Goal: Task Accomplishment & Management: Manage account settings

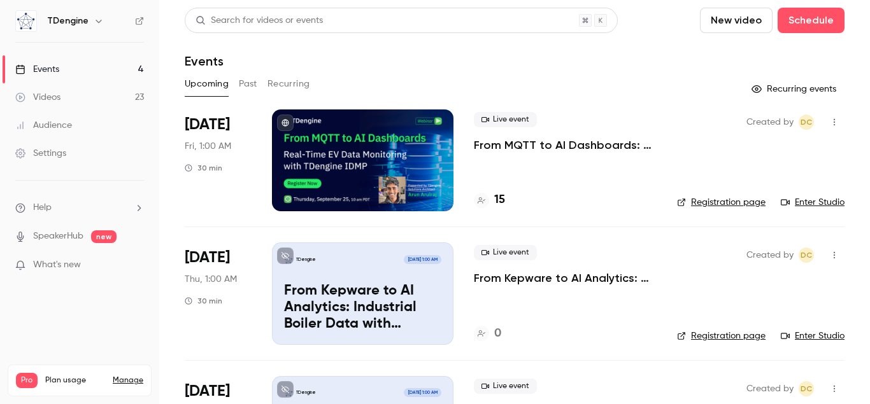
click at [508, 148] on p "From MQTT to AI Dashboards: Real-Time EV Data Monitoring with TDengine IDMP" at bounding box center [565, 145] width 183 height 15
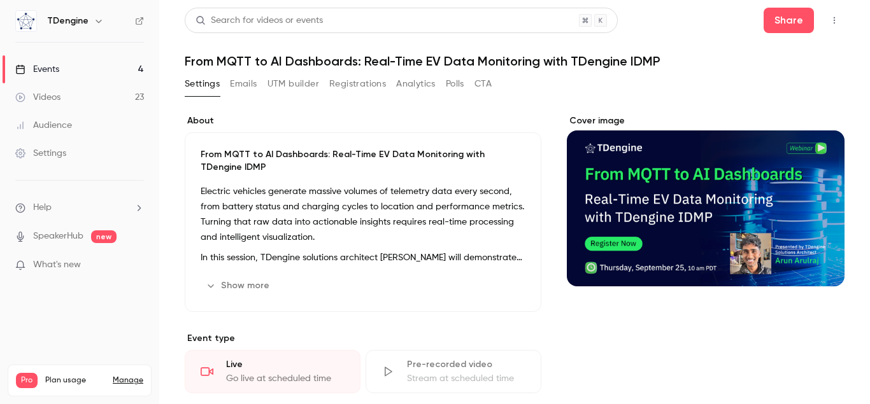
click at [817, 270] on button "Cover image" at bounding box center [821, 263] width 25 height 25
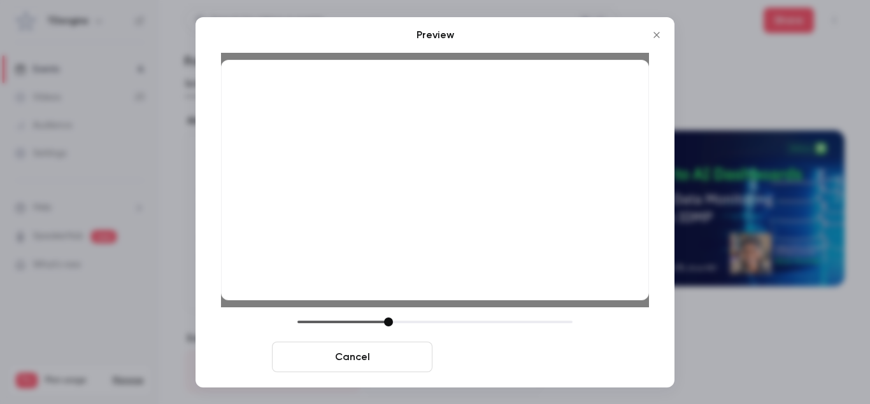
click at [515, 358] on button "Save cover" at bounding box center [517, 357] width 160 height 31
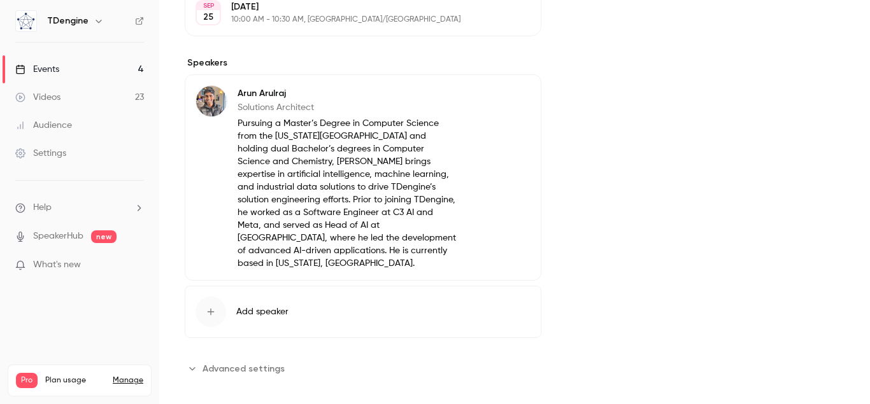
scroll to position [80, 0]
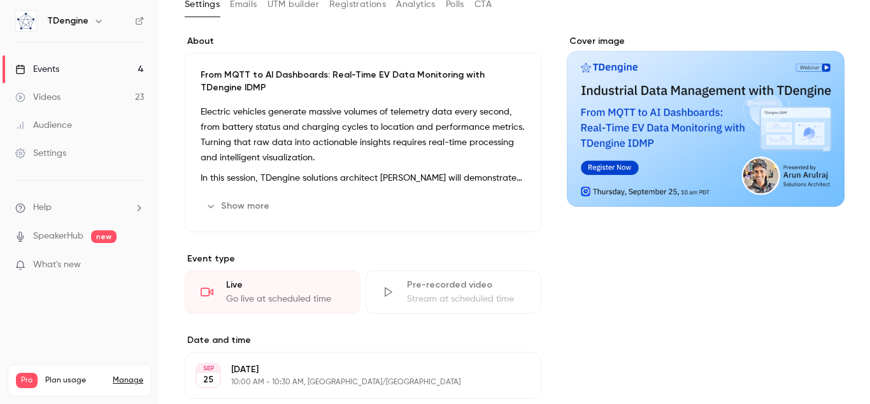
click at [75, 60] on link "Events 4" at bounding box center [79, 69] width 159 height 28
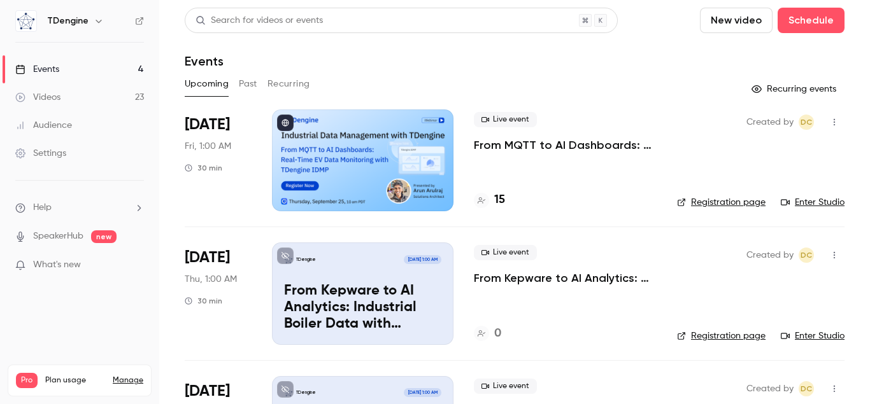
click at [576, 145] on p "From MQTT to AI Dashboards: Real-Time EV Data Monitoring with TDengine IDMP" at bounding box center [565, 145] width 183 height 15
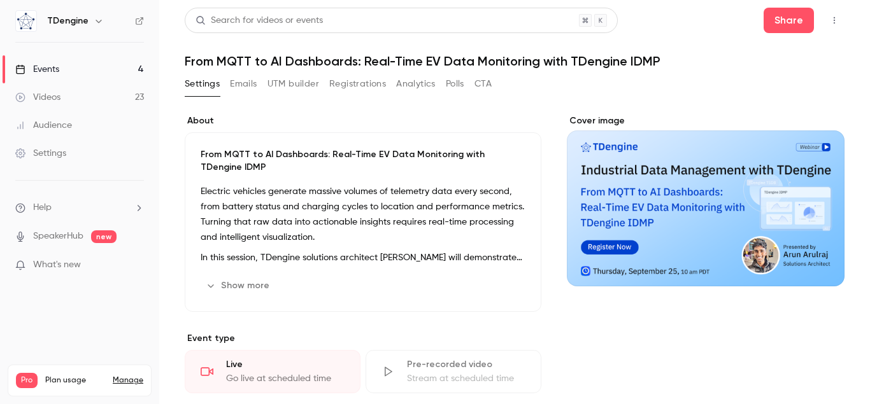
click at [237, 287] on button "Show more" at bounding box center [239, 286] width 76 height 20
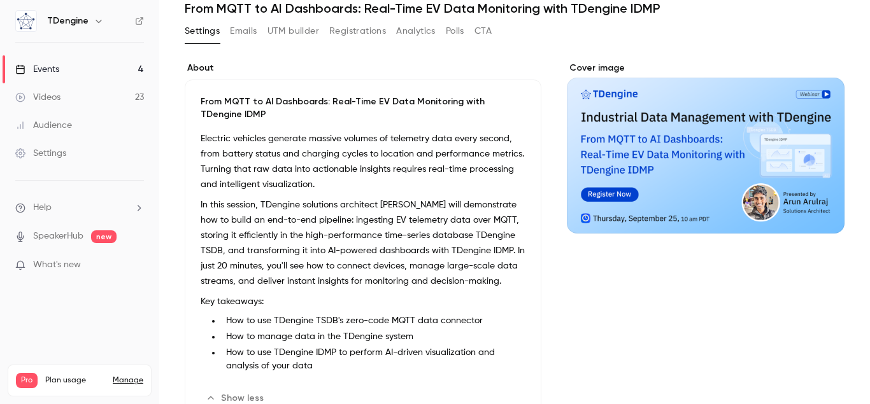
scroll to position [73, 0]
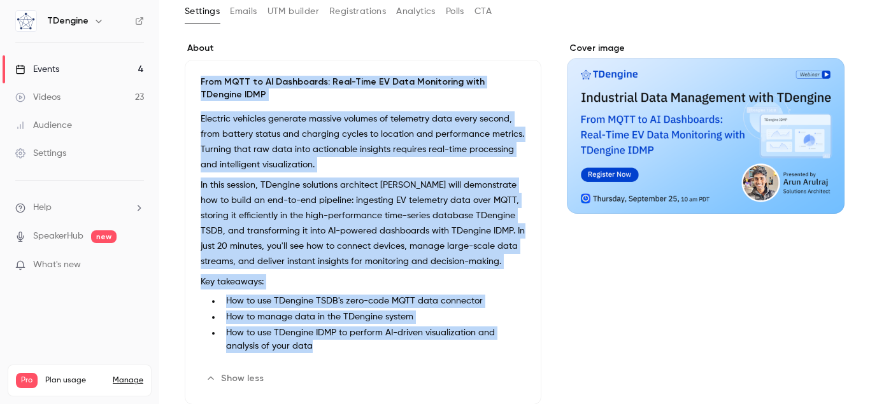
drag, startPoint x: 199, startPoint y: 77, endPoint x: 324, endPoint y: 347, distance: 297.5
click at [324, 347] on div "From MQTT to AI Dashboards: Real-Time EV Data Monitoring with TDengine IDMP Ele…" at bounding box center [363, 232] width 357 height 345
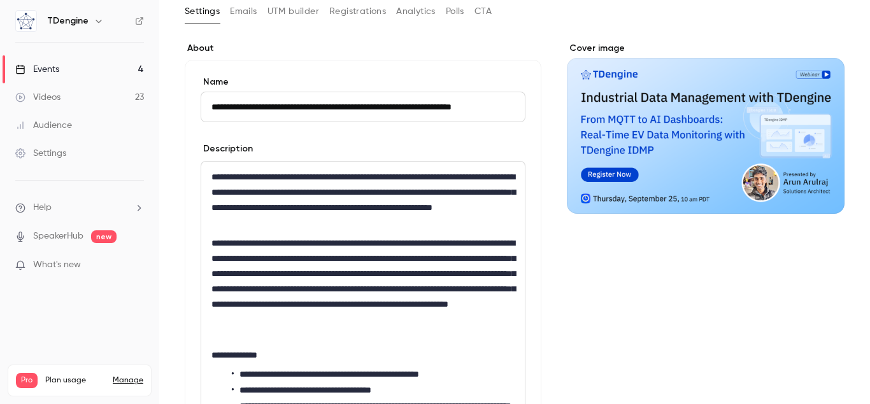
scroll to position [0, 28]
click at [294, 105] on input "**********" at bounding box center [363, 107] width 325 height 31
click at [298, 235] on div "**********" at bounding box center [362, 301] width 323 height 278
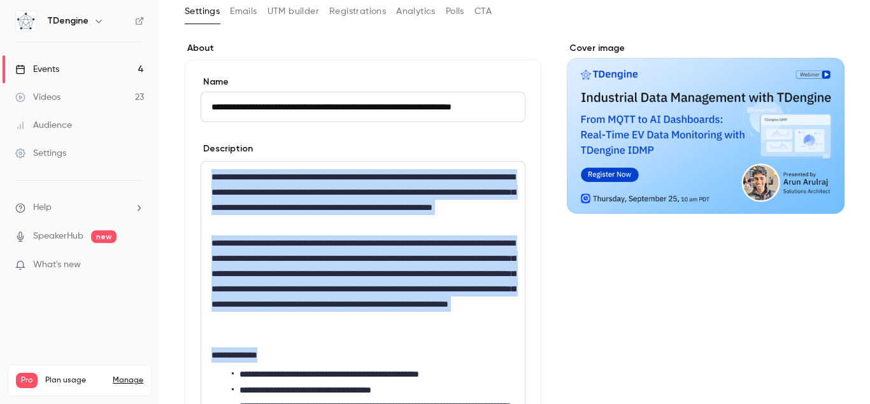
copy div "**********"
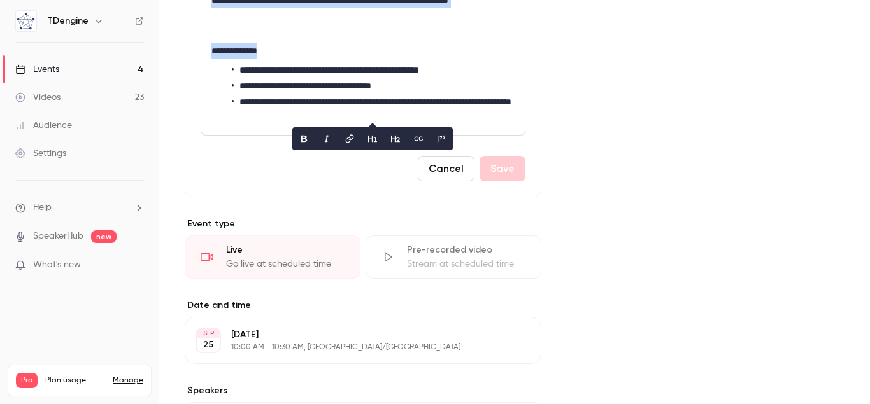
scroll to position [363, 0]
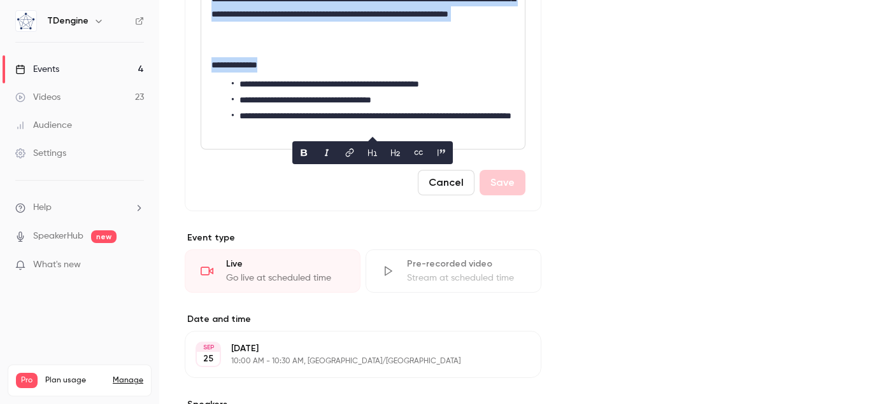
click at [443, 190] on button "Cancel" at bounding box center [446, 182] width 57 height 25
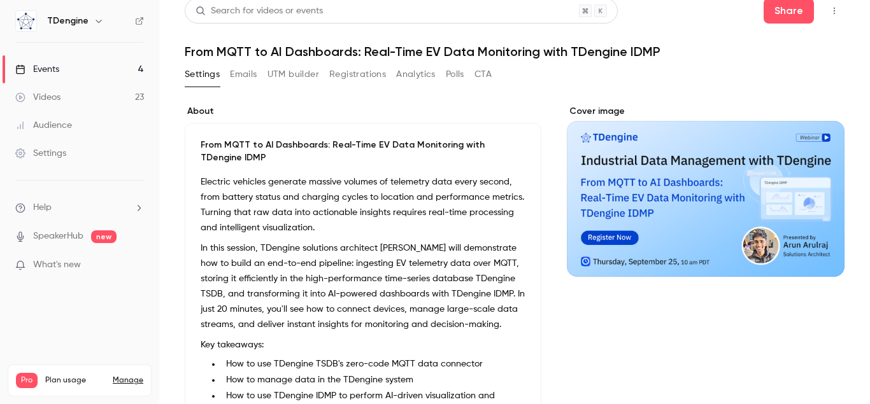
scroll to position [0, 0]
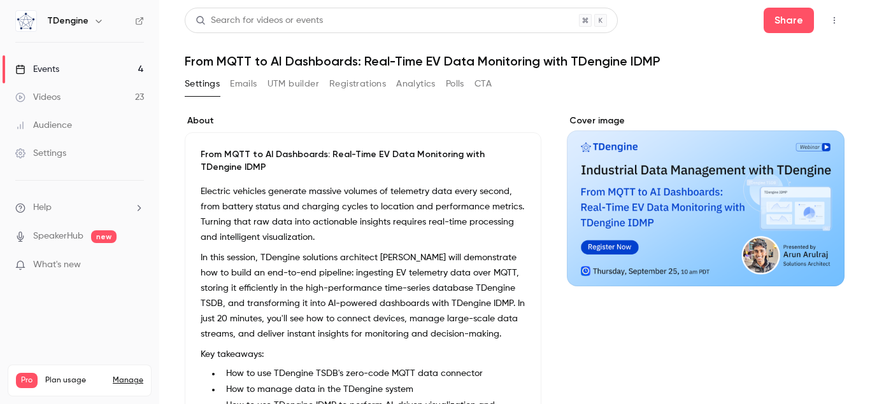
click at [297, 92] on button "UTM builder" at bounding box center [293, 84] width 52 height 20
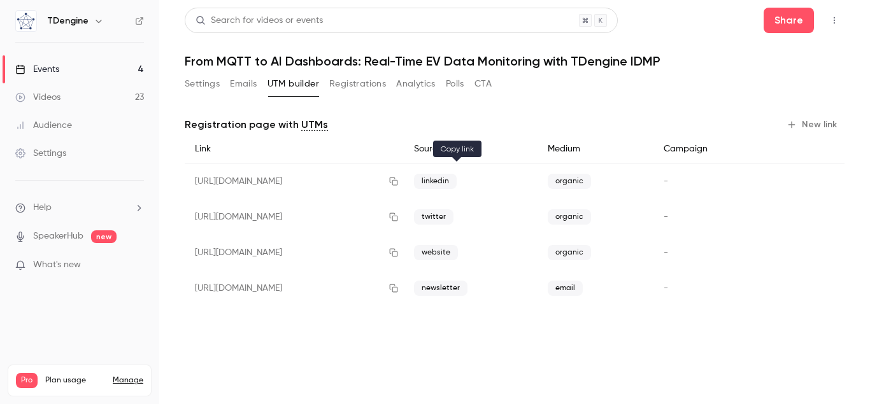
click at [397, 181] on icon "button" at bounding box center [393, 182] width 8 height 8
click at [186, 90] on button "Settings" at bounding box center [202, 84] width 35 height 20
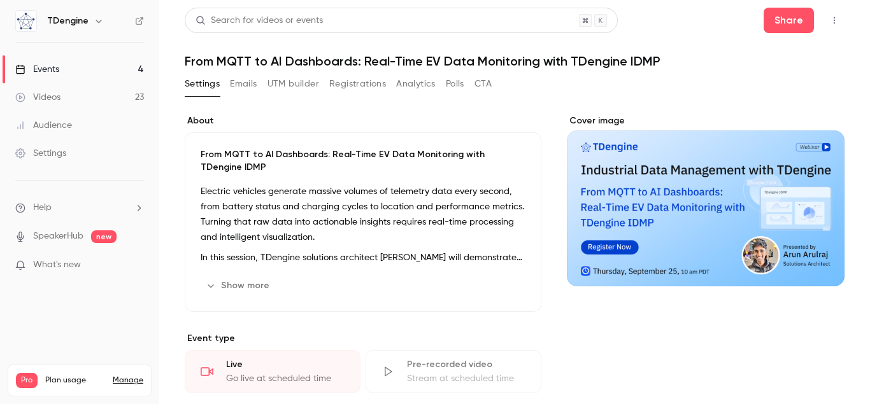
click at [346, 89] on button "Registrations" at bounding box center [357, 84] width 57 height 20
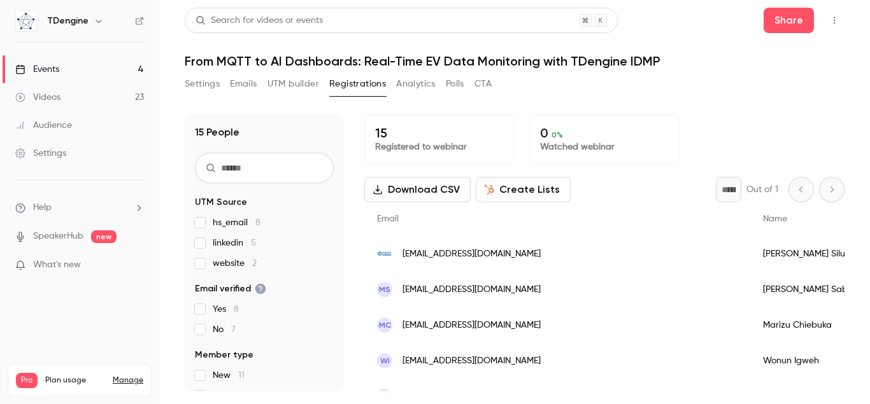
click at [294, 86] on button "UTM builder" at bounding box center [293, 84] width 52 height 20
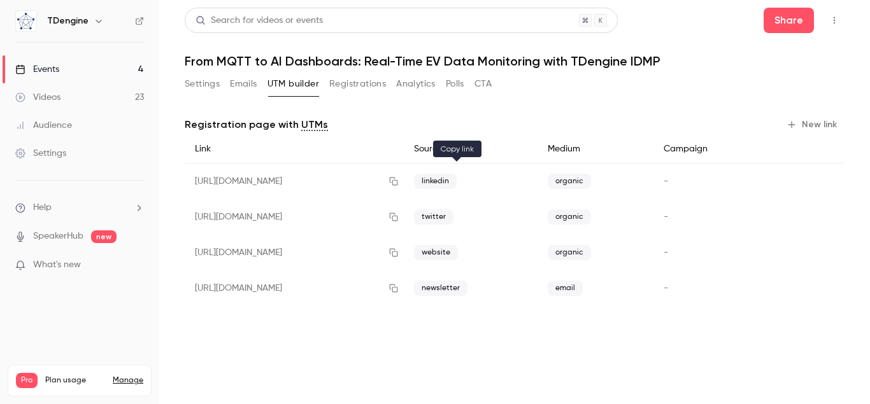
click at [399, 183] on icon "button" at bounding box center [393, 181] width 10 height 9
click at [404, 220] on button "button" at bounding box center [393, 217] width 20 height 20
